Goal: Transaction & Acquisition: Purchase product/service

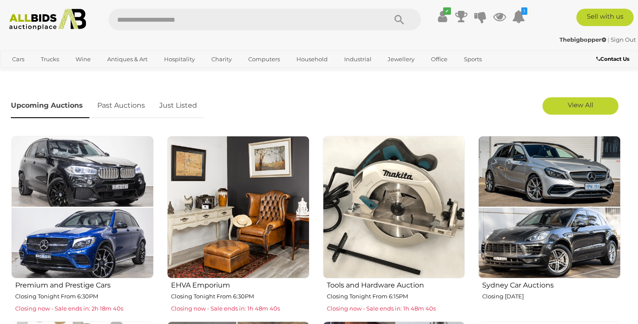
scroll to position [246, 0]
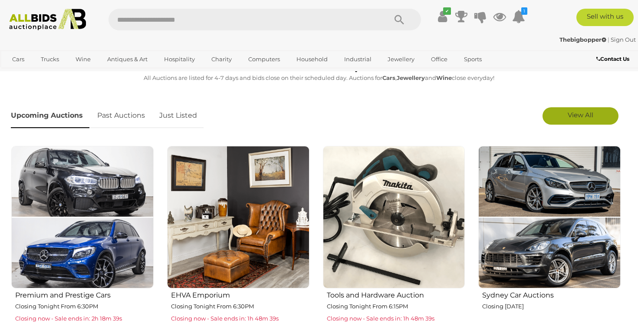
click at [587, 113] on span "View All" at bounding box center [581, 115] width 26 height 8
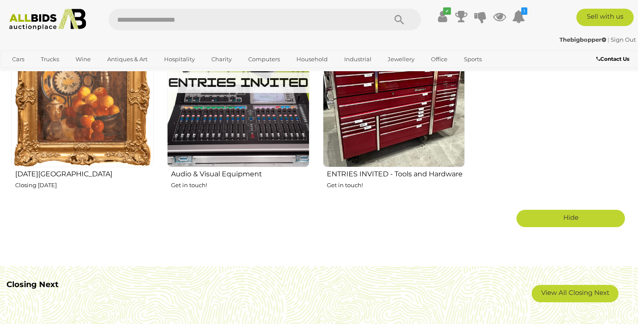
scroll to position [1307, 0]
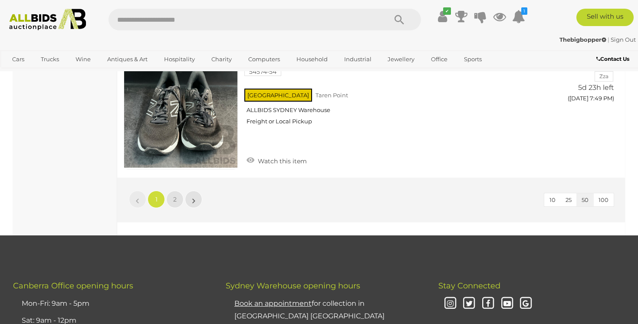
scroll to position [6684, 0]
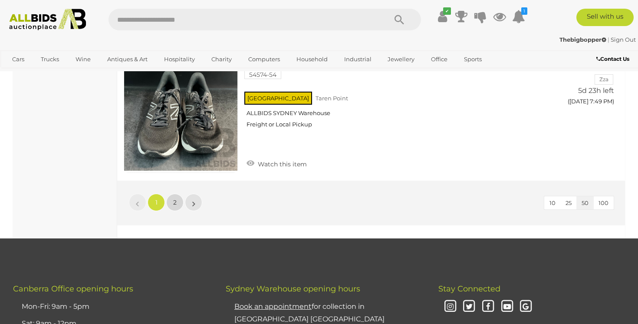
click at [170, 194] on link "2" at bounding box center [174, 202] width 17 height 17
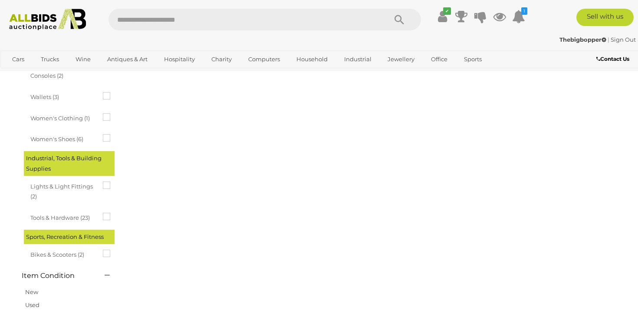
scroll to position [133, 0]
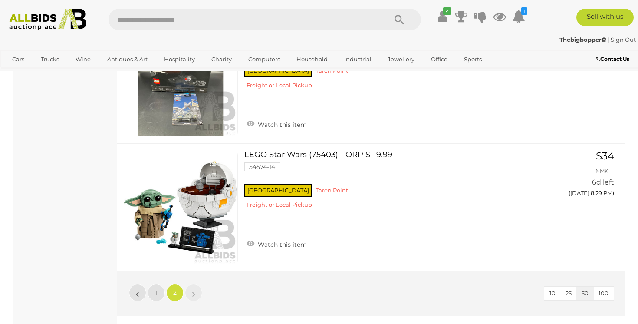
scroll to position [6031, 0]
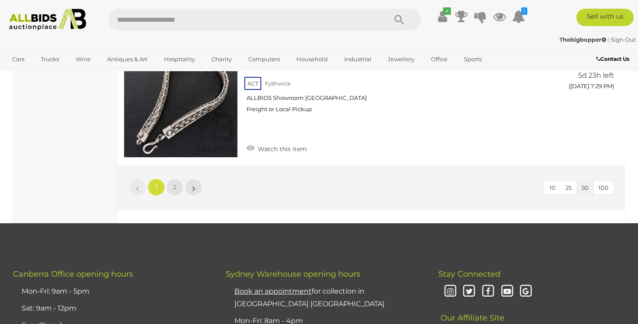
scroll to position [6680, 0]
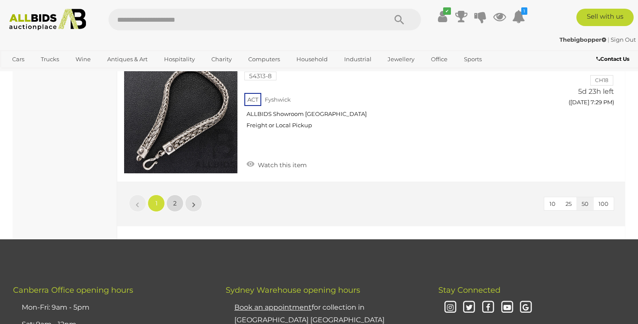
click at [177, 194] on link "2" at bounding box center [174, 202] width 17 height 17
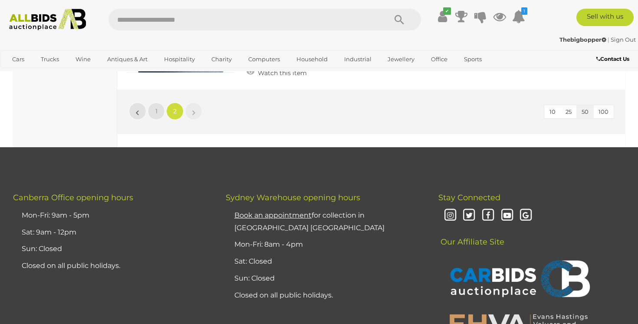
scroll to position [3429, 0]
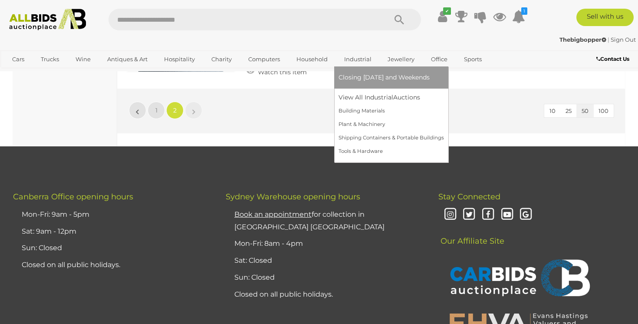
drag, startPoint x: 177, startPoint y: 151, endPoint x: 374, endPoint y: 66, distance: 214.7
